Goal: Find specific page/section: Find specific page/section

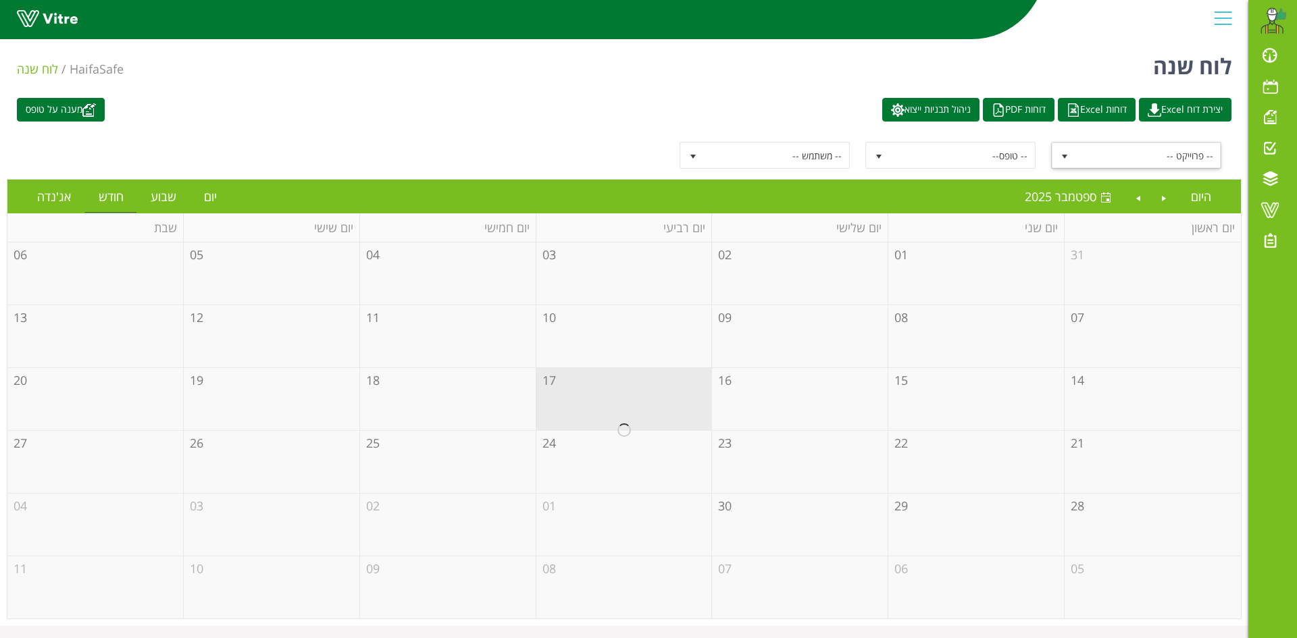
click at [1069, 158] on span "select" at bounding box center [1064, 156] width 11 height 11
click at [1270, 118] on span at bounding box center [1270, 117] width 34 height 16
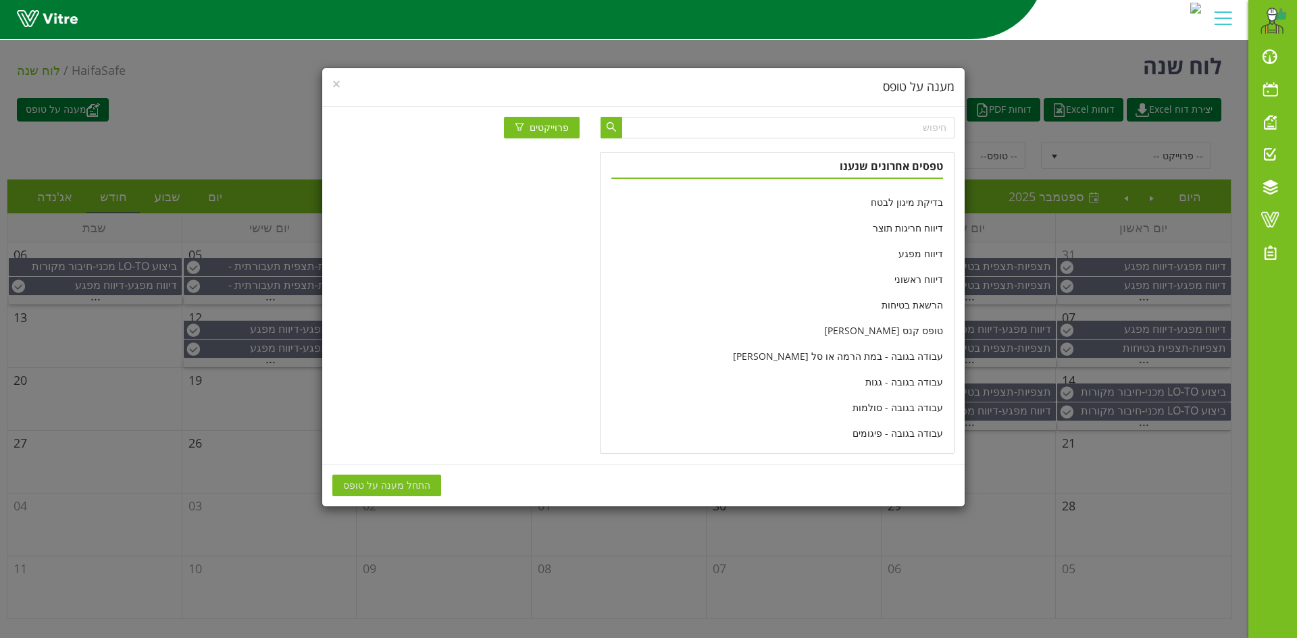
click at [253, 147] on div "× מענה על טופס פרוייקטים טפסים אחרונים שנענו בדיקת מיגון לבטח דיווח חריגות תוצר…" at bounding box center [648, 319] width 1297 height 638
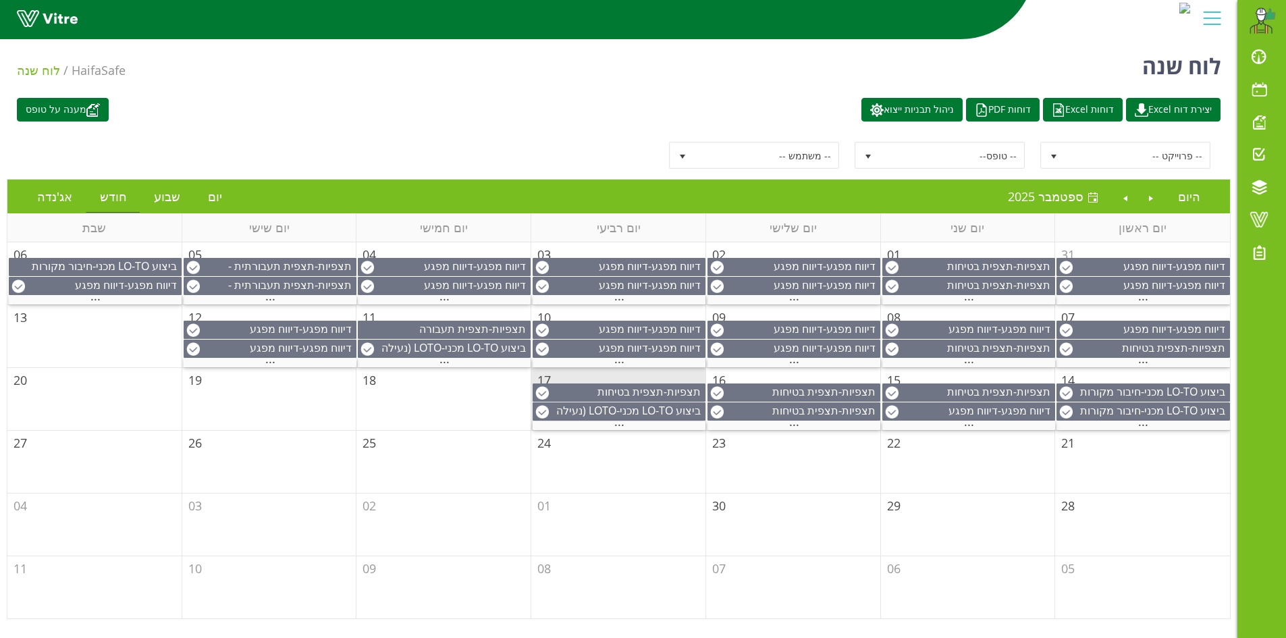
drag, startPoint x: 935, startPoint y: 556, endPoint x: 1024, endPoint y: 482, distance: 116.0
click at [936, 556] on td "06" at bounding box center [968, 587] width 175 height 62
click at [1257, 219] on span at bounding box center [1260, 219] width 34 height 16
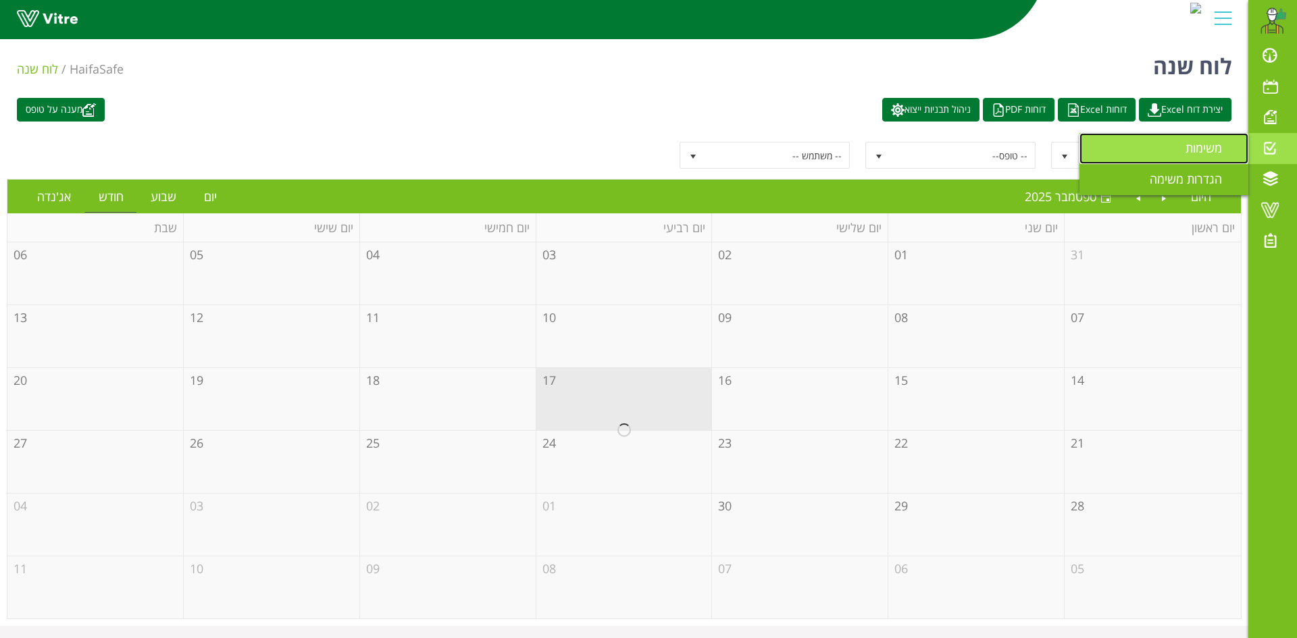
click at [1214, 154] on span "משימות" at bounding box center [1211, 148] width 53 height 16
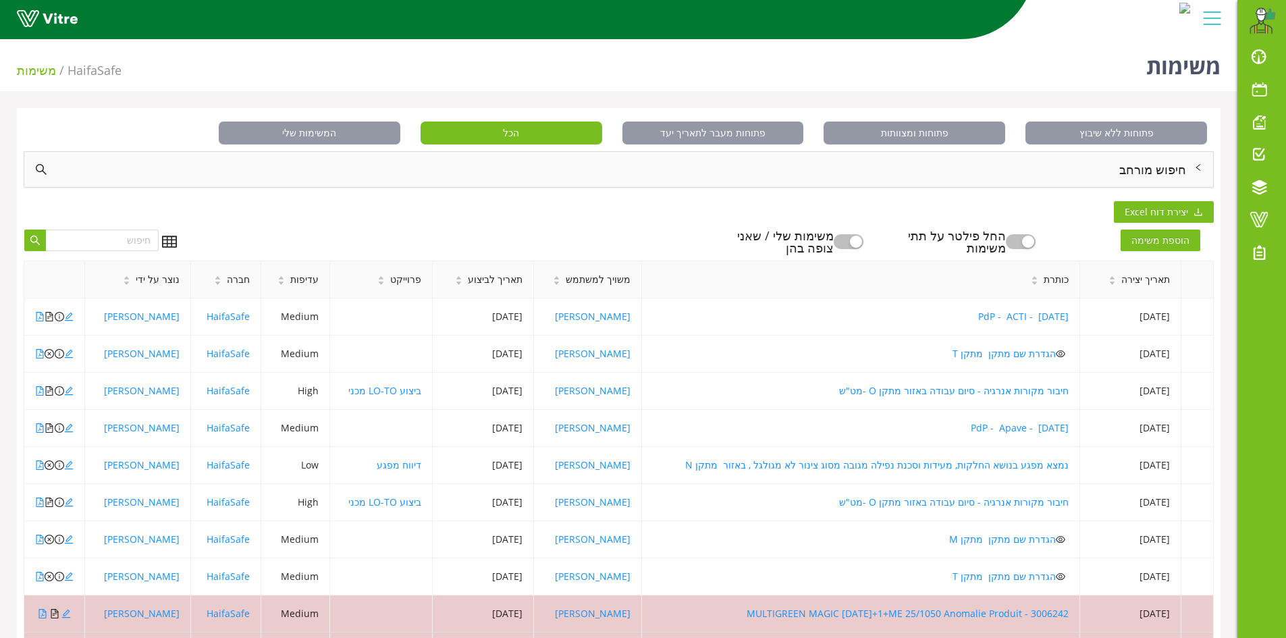
click at [1146, 168] on div "חיפוש מורחב" at bounding box center [618, 169] width 1189 height 35
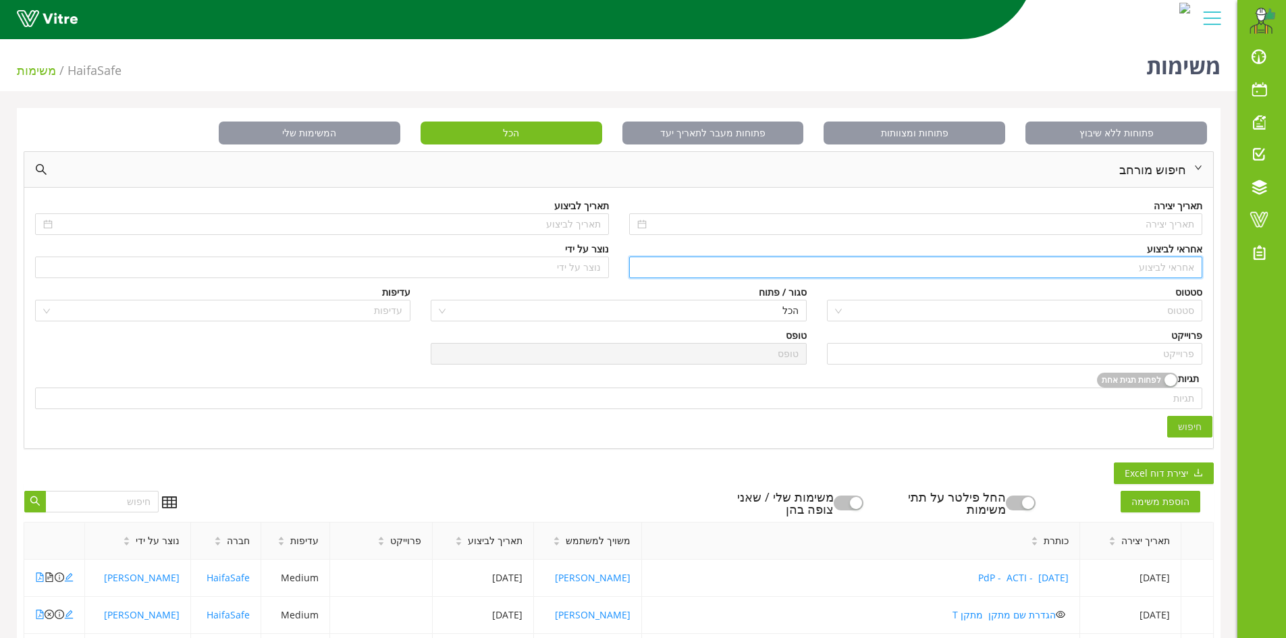
click at [1166, 266] on input "search" at bounding box center [917, 267] width 558 height 20
click at [1191, 297] on div "ספיר דנון" at bounding box center [915, 294] width 558 height 15
type input "ספיר דנון"
click at [1178, 347] on input "search" at bounding box center [1014, 354] width 359 height 20
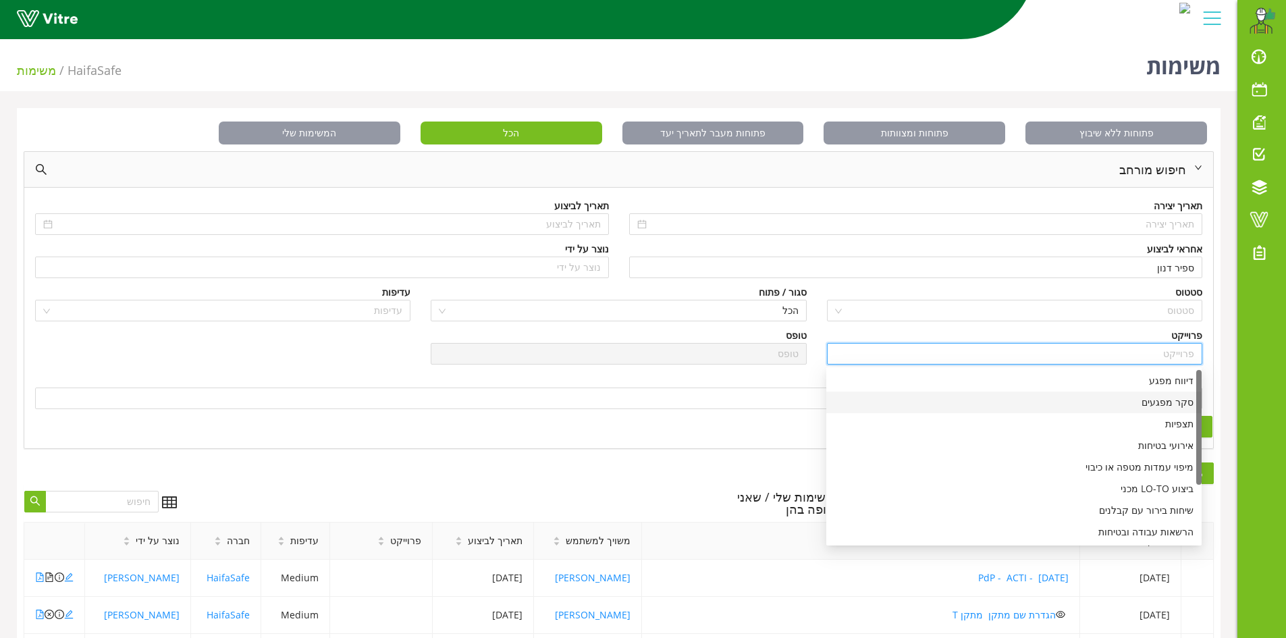
click at [1176, 399] on div "סקר מפגעים" at bounding box center [1014, 402] width 359 height 15
type input "סקר מפגעים"
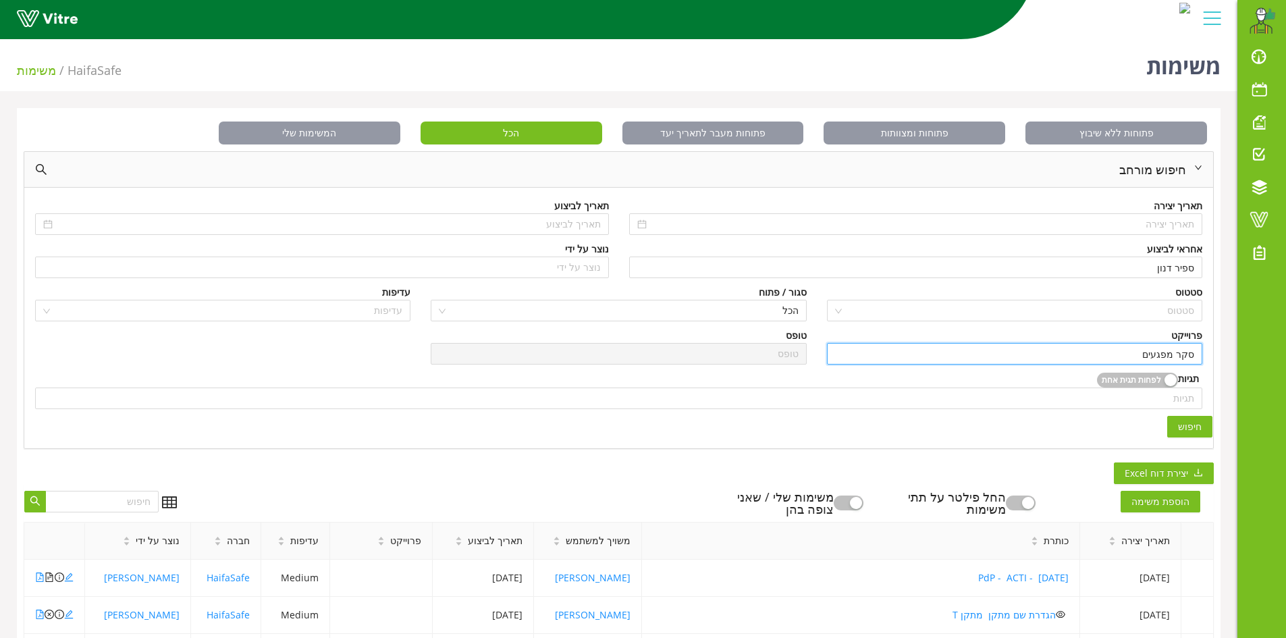
click at [1195, 426] on span "חיפוש" at bounding box center [1190, 426] width 24 height 15
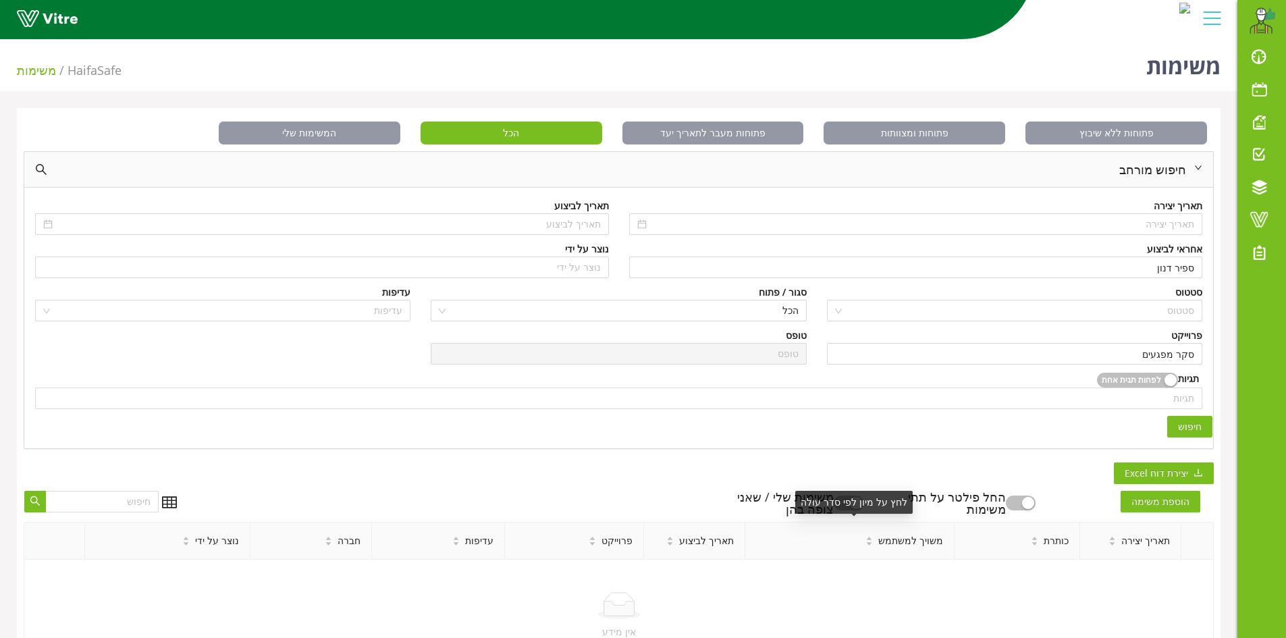
click at [862, 501] on div "לחץ על מיון לפי סדר עולה" at bounding box center [855, 502] width 118 height 23
click at [862, 506] on div "button" at bounding box center [856, 503] width 12 height 12
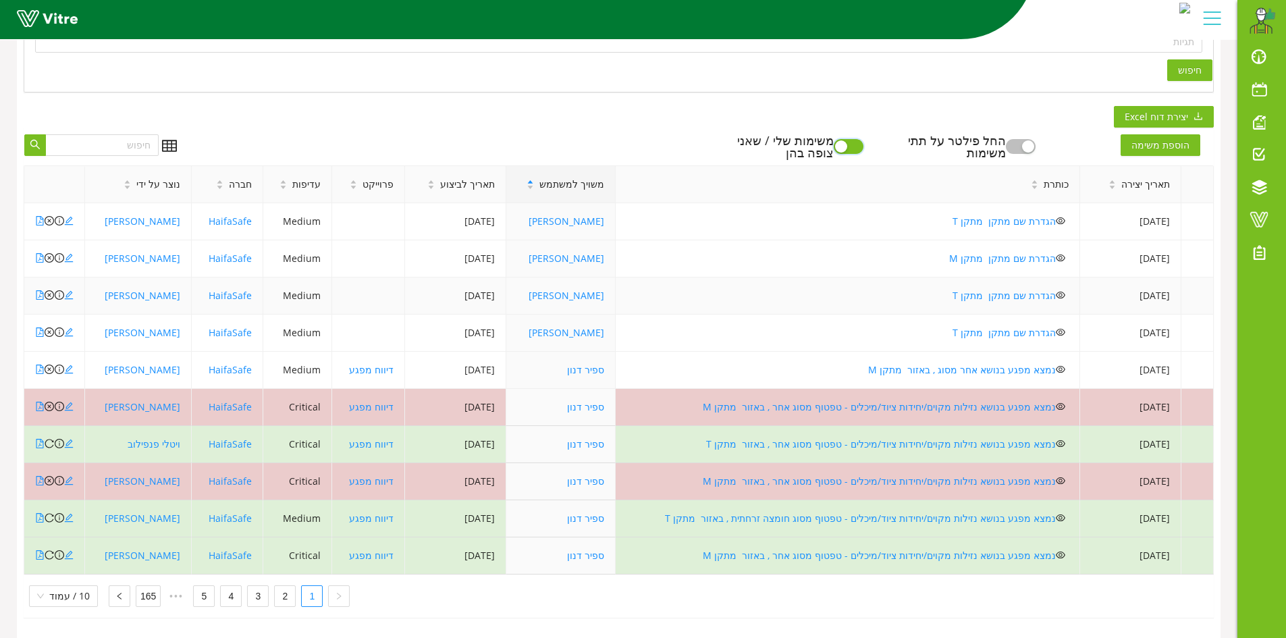
scroll to position [367, 0]
click at [278, 590] on link "2" at bounding box center [285, 596] width 20 height 20
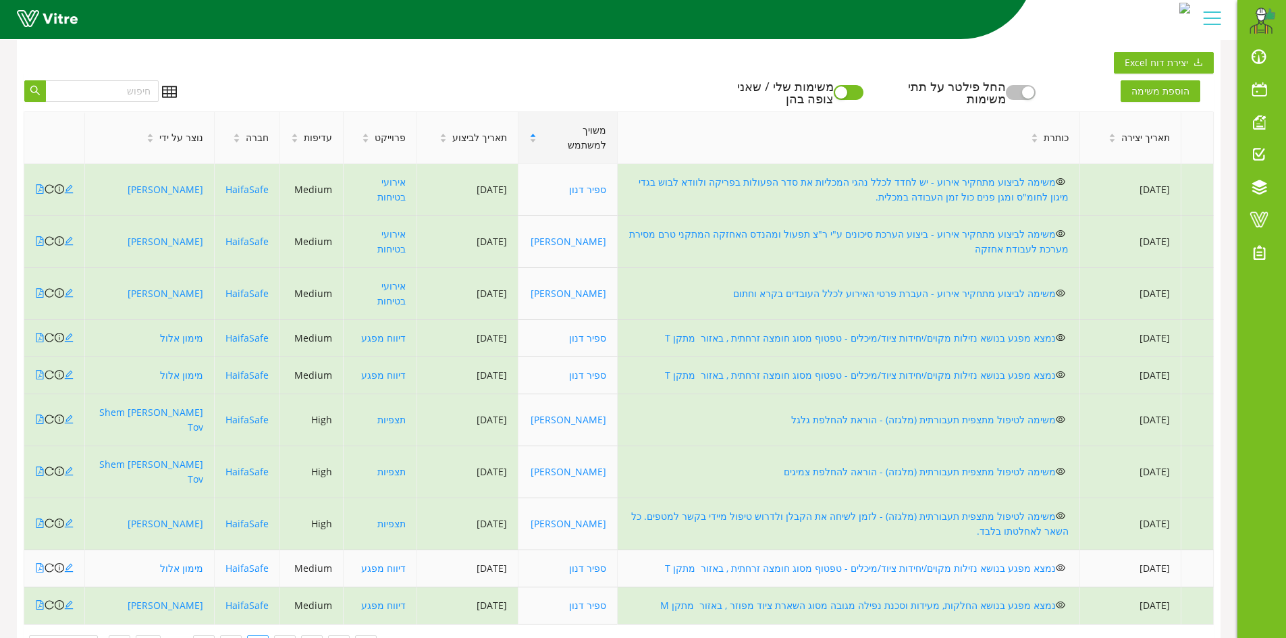
scroll to position [434, 0]
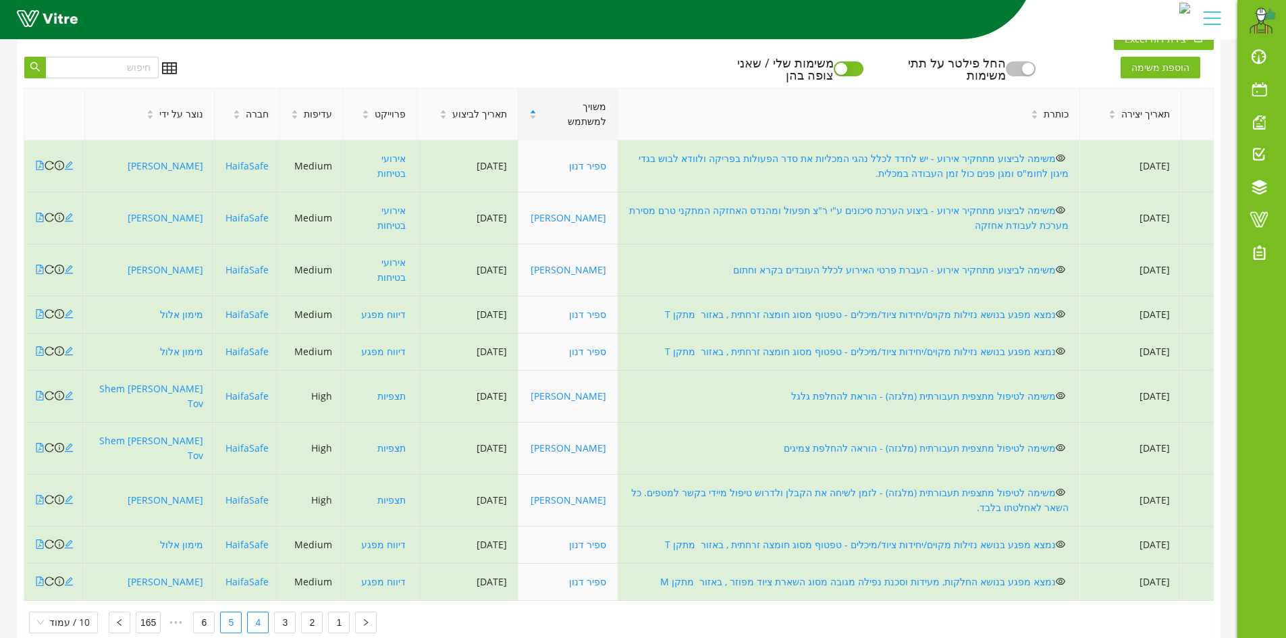
click at [230, 613] on link "5" at bounding box center [231, 623] width 20 height 20
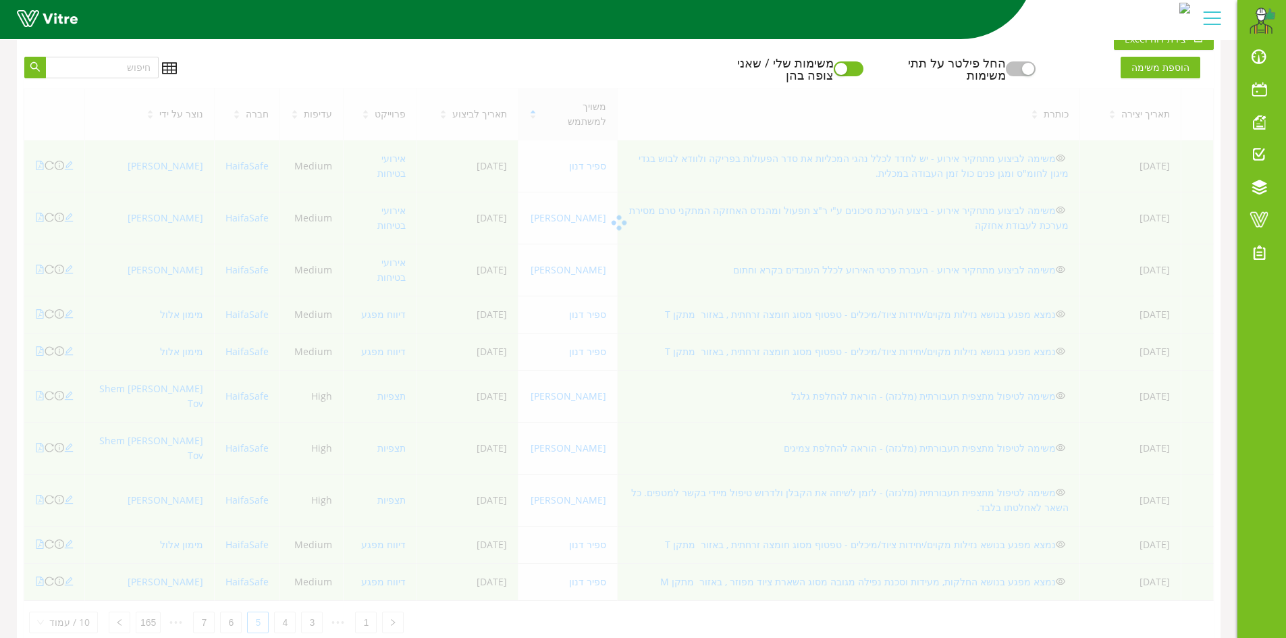
scroll to position [367, 0]
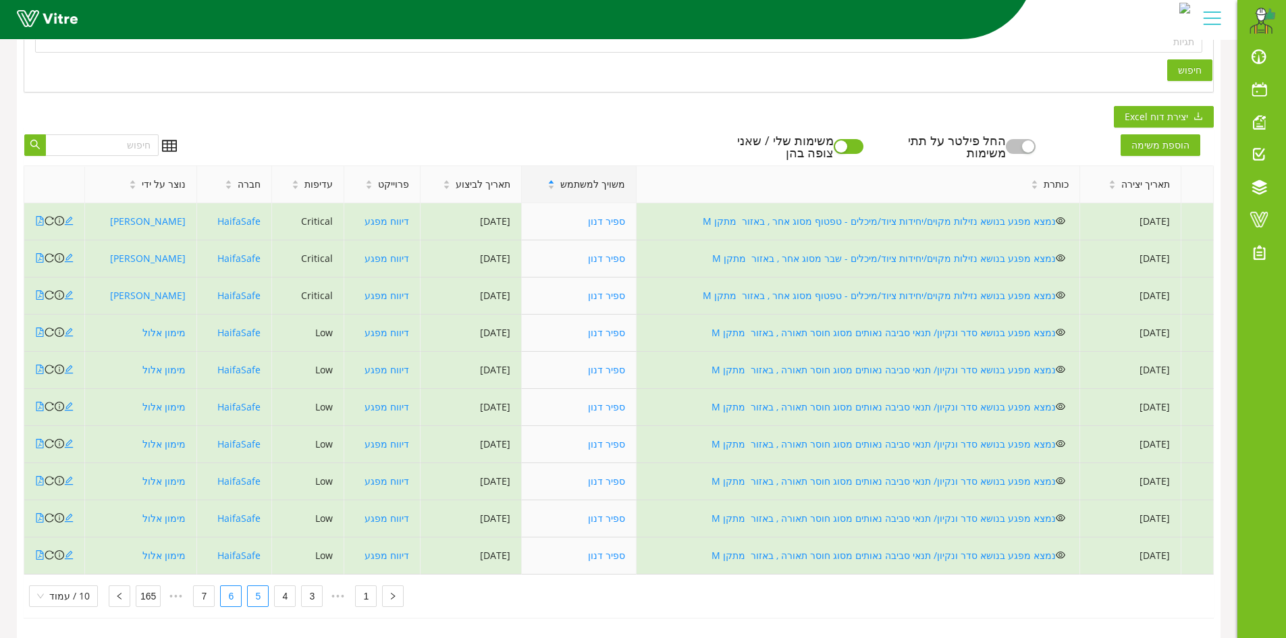
click at [230, 591] on link "6" at bounding box center [231, 596] width 20 height 20
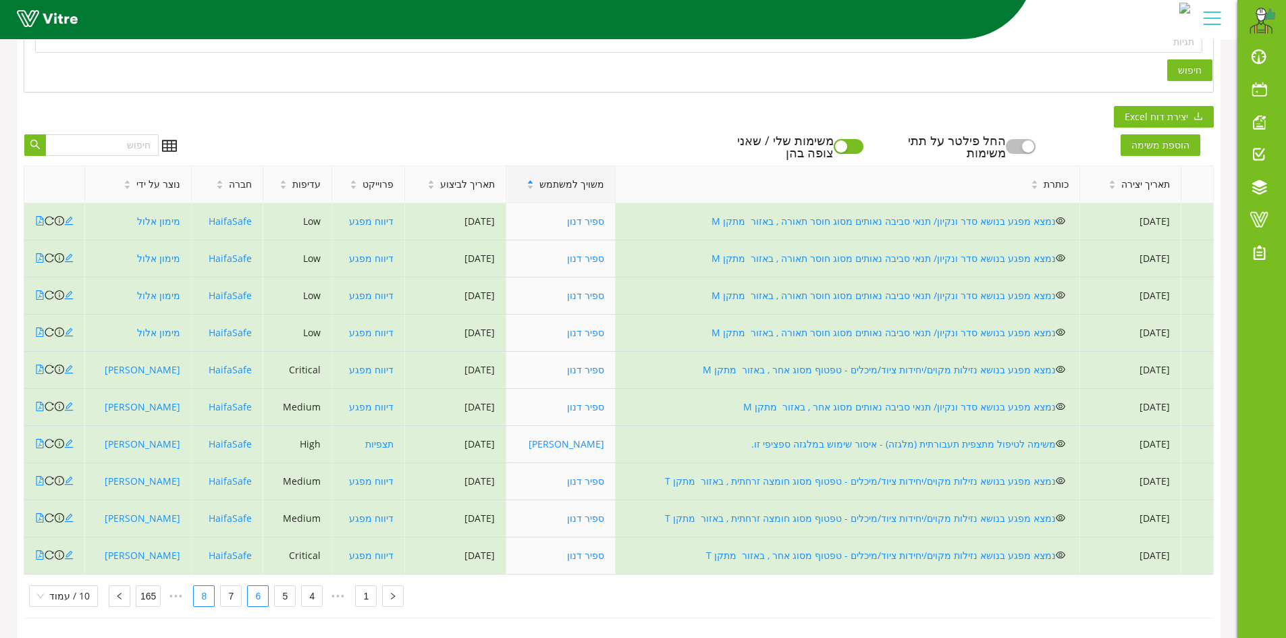
click at [202, 592] on link "8" at bounding box center [204, 596] width 20 height 20
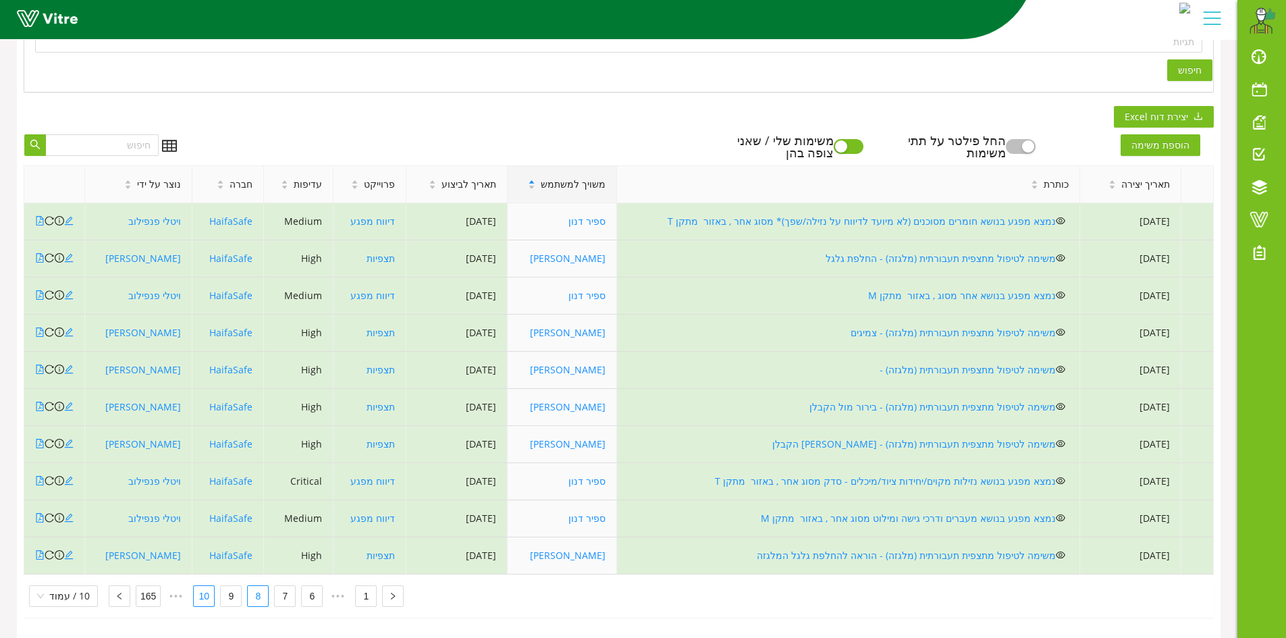
click at [197, 586] on link "10" at bounding box center [204, 596] width 20 height 20
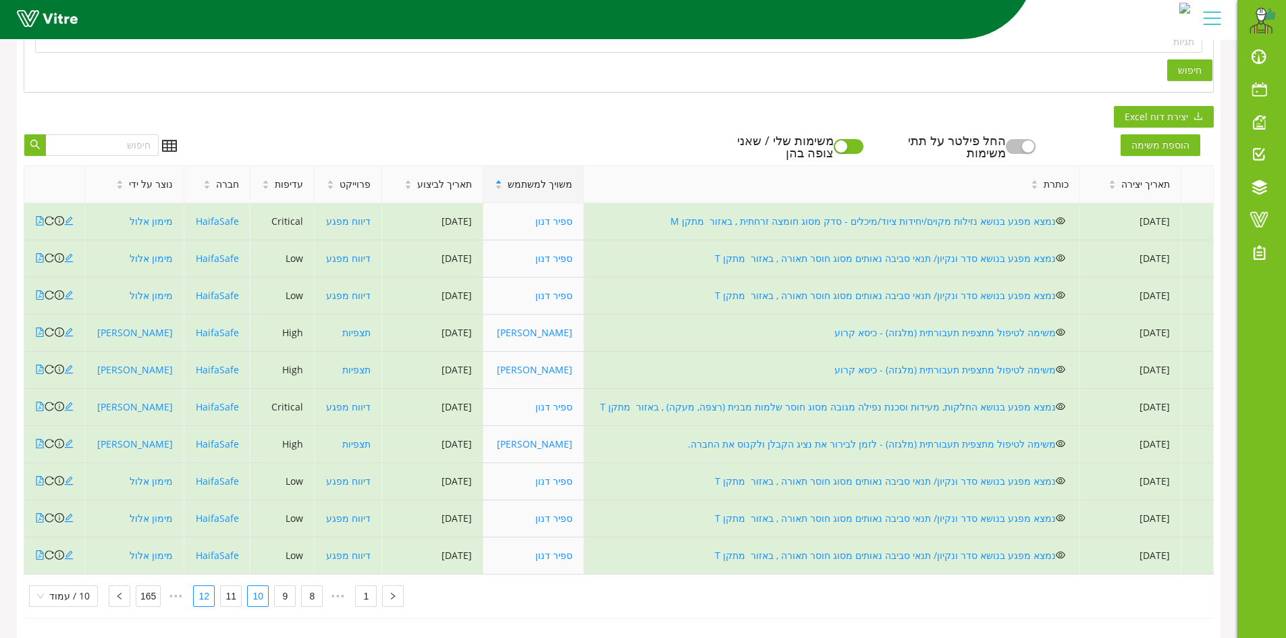
click at [197, 586] on link "12" at bounding box center [204, 596] width 20 height 20
